Goal: Information Seeking & Learning: Learn about a topic

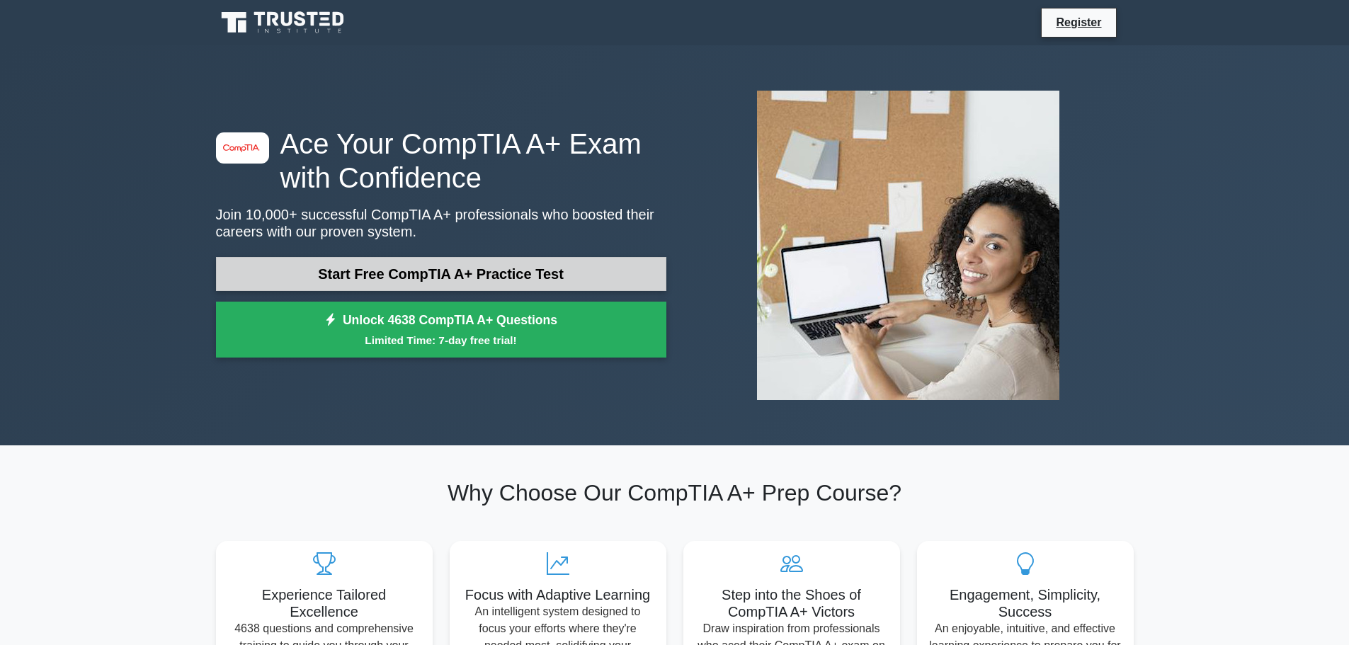
click at [445, 260] on link "Start Free CompTIA A+ Practice Test" at bounding box center [441, 274] width 450 height 34
click at [571, 285] on link "Start Free CompTIA A+ Practice Test" at bounding box center [441, 274] width 450 height 34
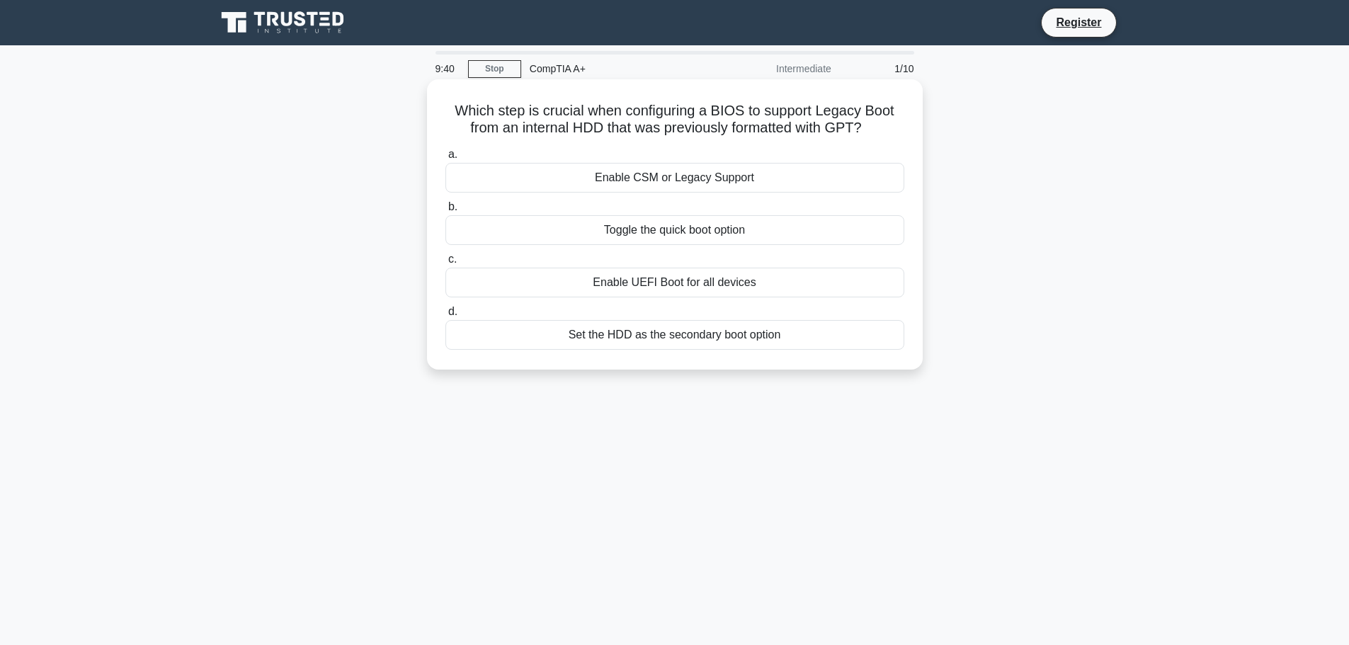
click at [572, 268] on div "Enable UEFI Boot for all devices" at bounding box center [674, 283] width 459 height 30
click at [445, 264] on input "c. Enable UEFI Boot for all devices" at bounding box center [445, 259] width 0 height 9
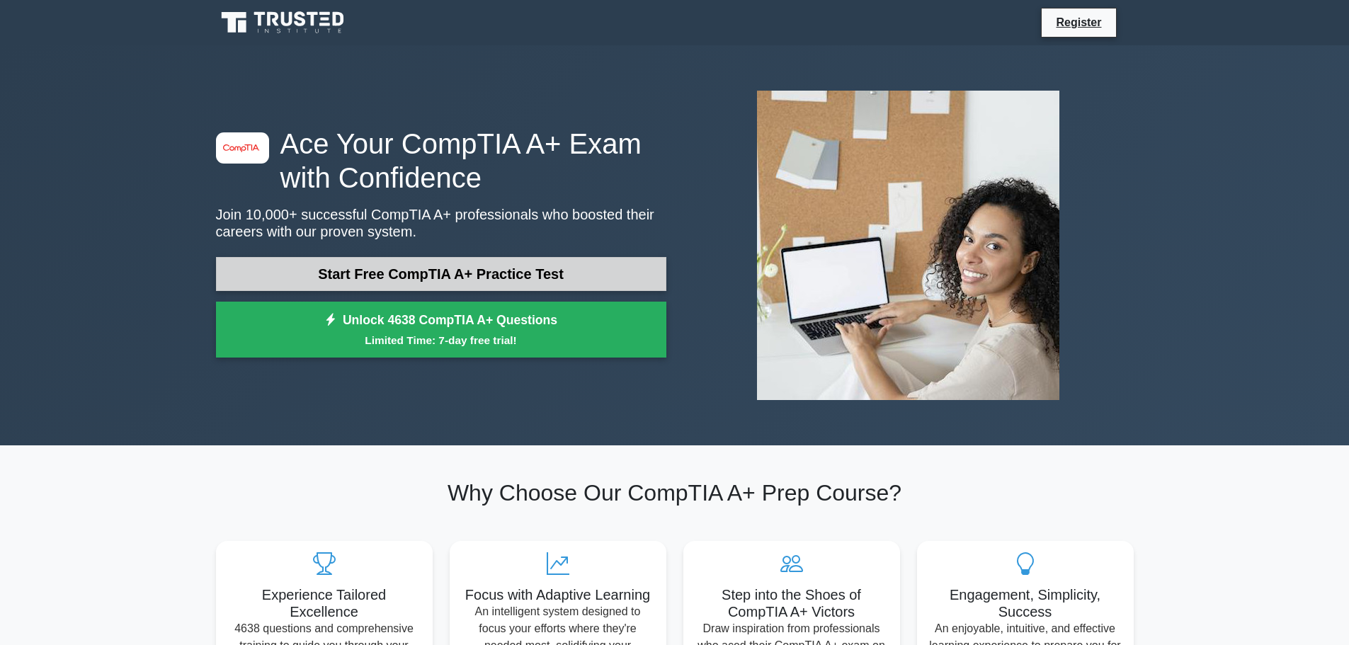
click at [421, 274] on link "Start Free CompTIA A+ Practice Test" at bounding box center [441, 274] width 450 height 34
click at [388, 266] on link "Start Free CompTIA A+ Practice Test" at bounding box center [441, 274] width 450 height 34
click at [426, 278] on link "Start Free CompTIA A+ Practice Test" at bounding box center [441, 274] width 450 height 34
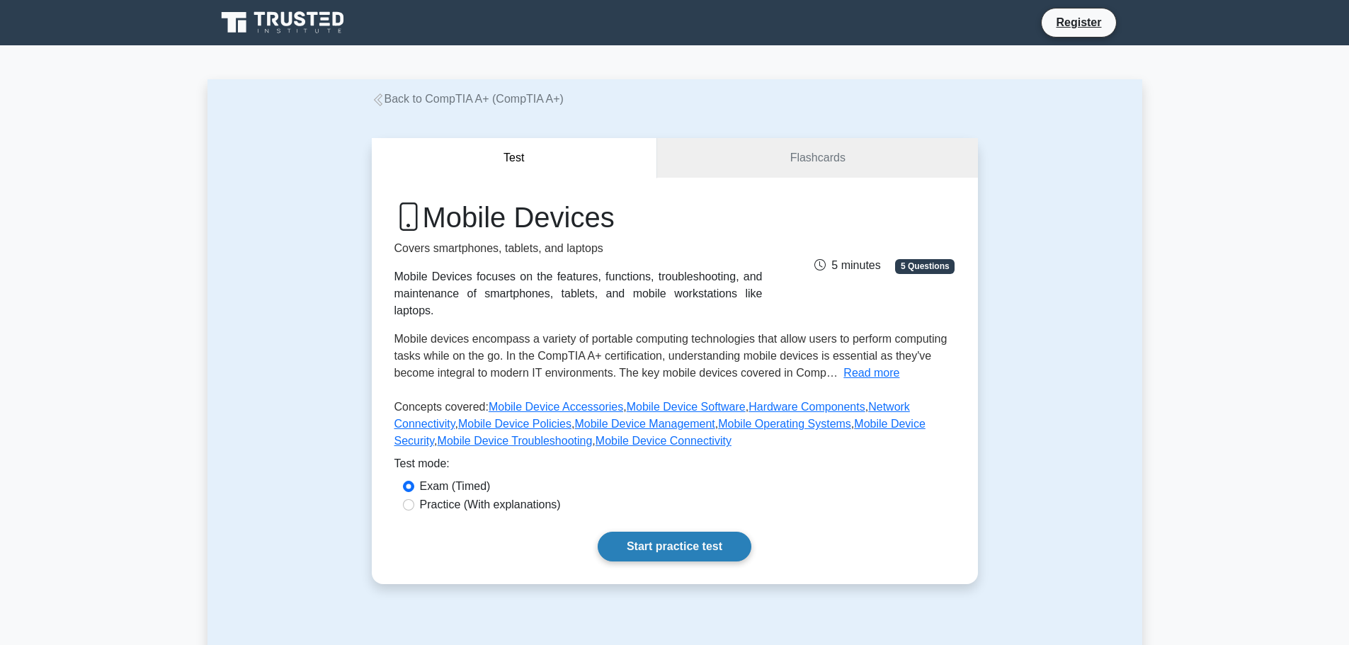
click at [671, 536] on link "Start practice test" at bounding box center [675, 547] width 154 height 30
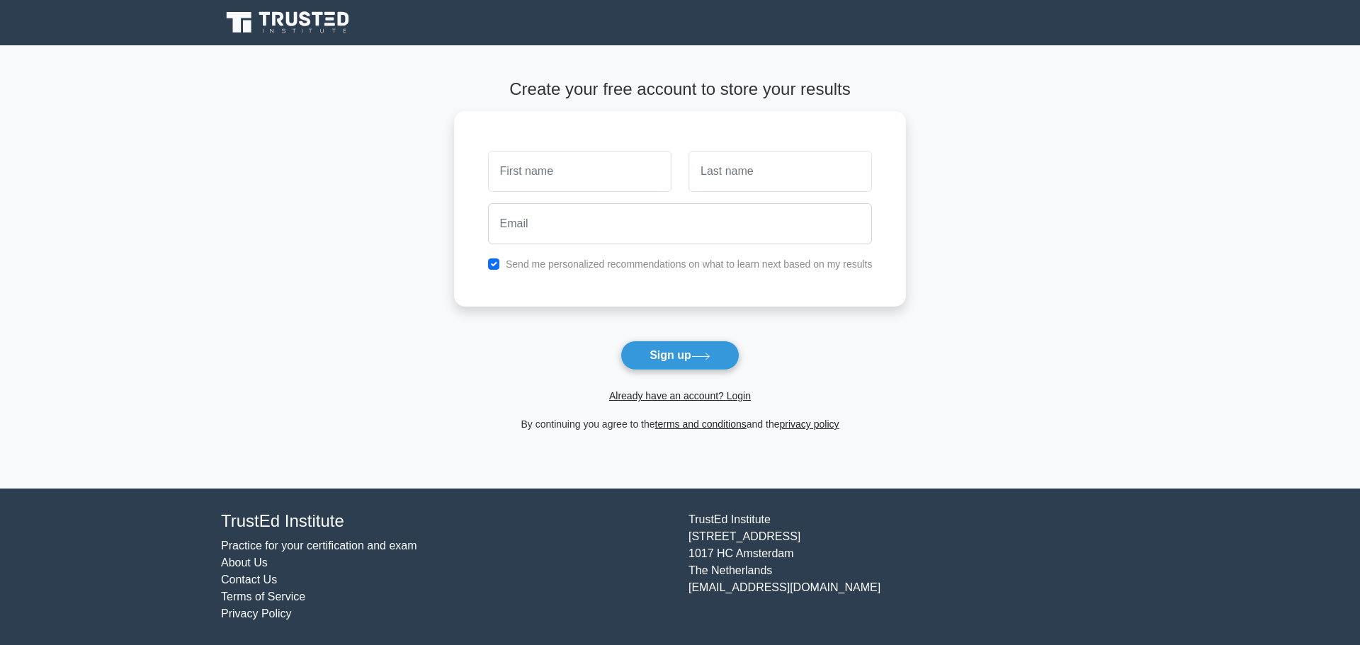
click at [266, 26] on icon at bounding box center [289, 22] width 136 height 27
